Goal: Task Accomplishment & Management: Use online tool/utility

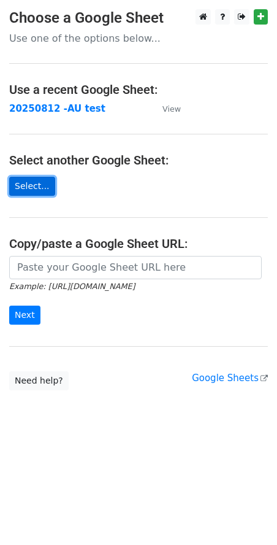
click at [33, 181] on link "Select..." at bounding box center [32, 186] width 46 height 19
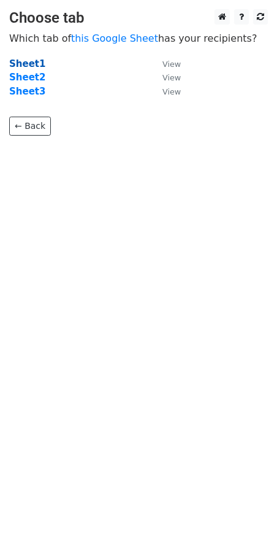
click at [29, 63] on strong "Sheet1" at bounding box center [27, 63] width 36 height 11
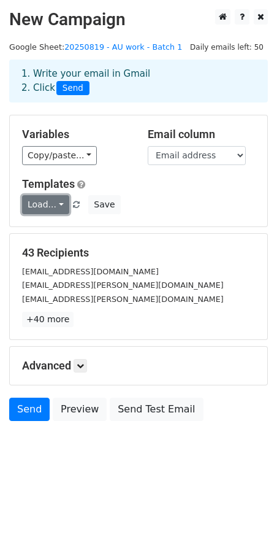
click at [59, 202] on link "Load..." at bounding box center [45, 204] width 47 height 19
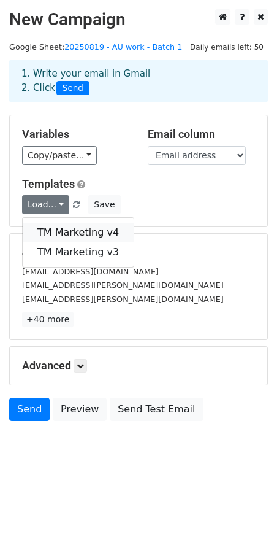
click at [83, 234] on link "TM Marketing v4" at bounding box center [78, 233] width 111 height 20
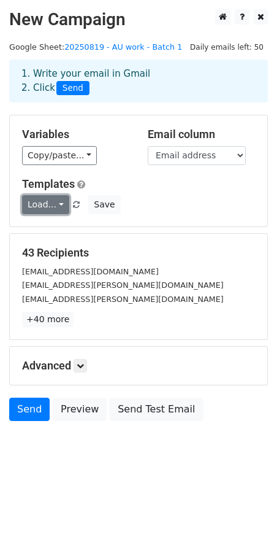
click at [56, 203] on link "Load..." at bounding box center [45, 204] width 47 height 19
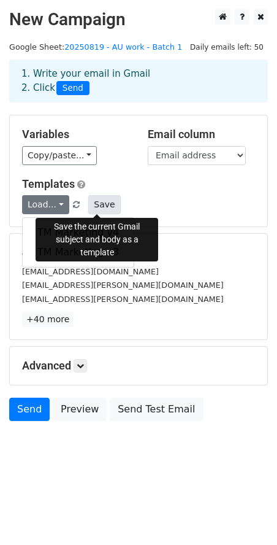
click at [104, 202] on button "Save" at bounding box center [104, 204] width 32 height 19
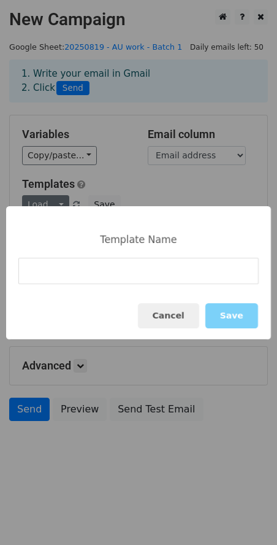
click at [110, 269] on input at bounding box center [138, 271] width 241 height 26
type input "Marketing Template v5"
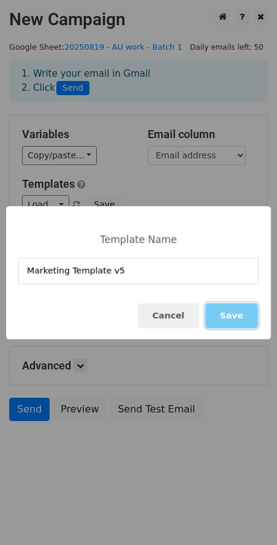
click at [239, 314] on button "Save" at bounding box center [232, 315] width 53 height 25
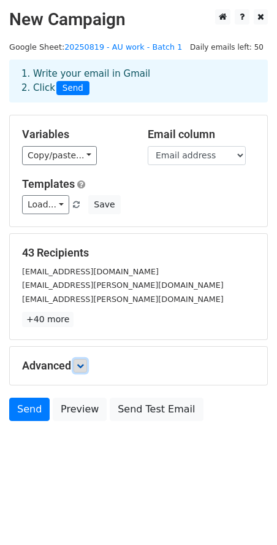
click at [84, 363] on icon at bounding box center [80, 365] width 7 height 7
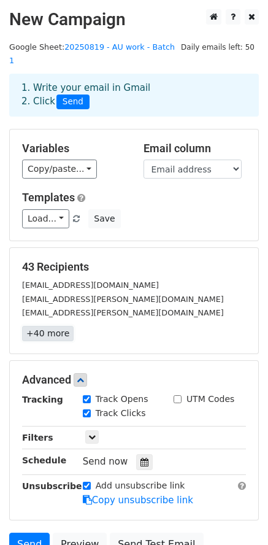
click at [51, 326] on link "+40 more" at bounding box center [48, 333] width 52 height 15
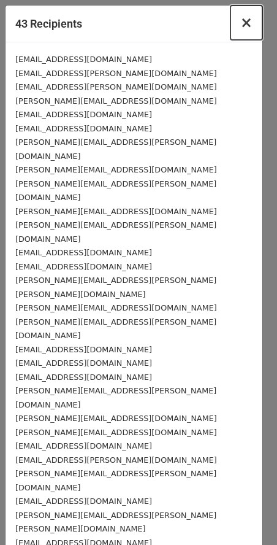
click at [241, 26] on span "×" at bounding box center [247, 22] width 12 height 17
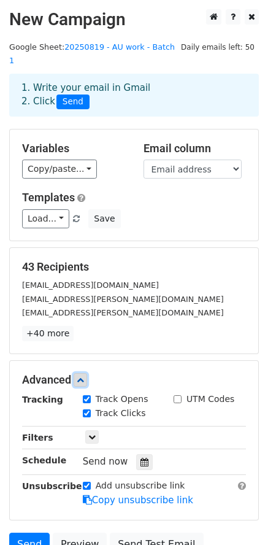
click at [83, 376] on icon at bounding box center [80, 379] width 7 height 7
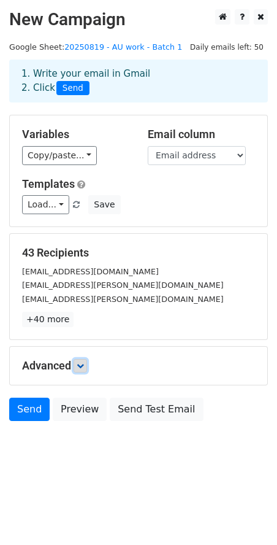
click at [82, 365] on icon at bounding box center [80, 365] width 7 height 7
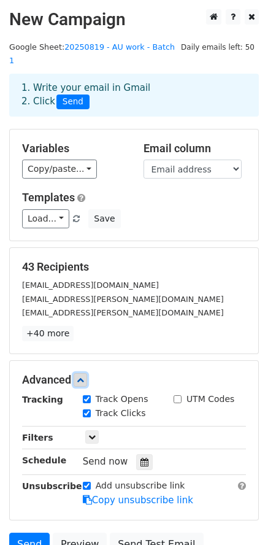
click at [87, 373] on link at bounding box center [81, 380] width 14 height 14
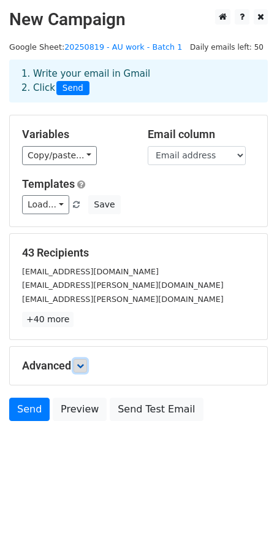
click at [87, 367] on link at bounding box center [81, 366] width 14 height 14
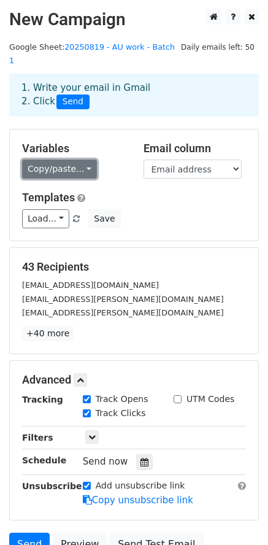
click at [82, 160] on link "Copy/paste..." at bounding box center [59, 169] width 75 height 19
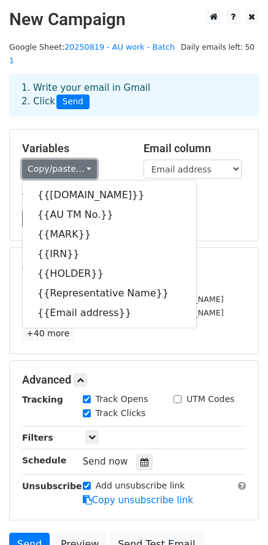
click at [82, 160] on link "Copy/paste..." at bounding box center [59, 169] width 75 height 19
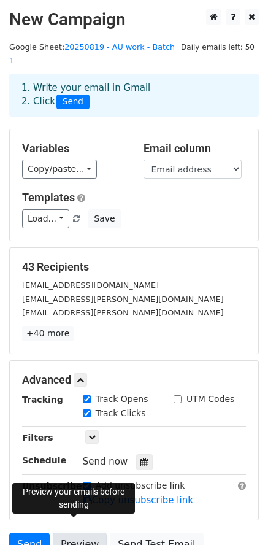
click at [69, 533] on link "Preview" at bounding box center [80, 544] width 54 height 23
click at [83, 376] on icon at bounding box center [80, 379] width 7 height 7
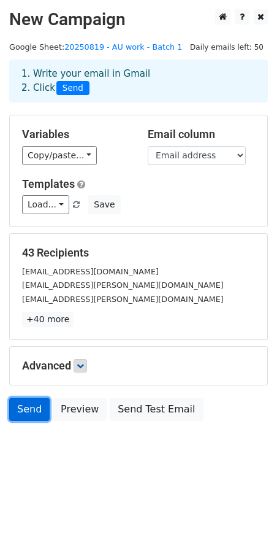
click at [22, 407] on link "Send" at bounding box center [29, 409] width 41 height 23
